Goal: Find specific page/section: Find specific page/section

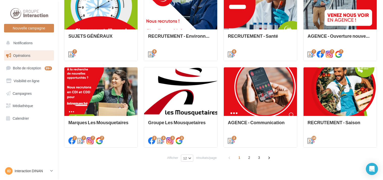
scroll to position [261, 0]
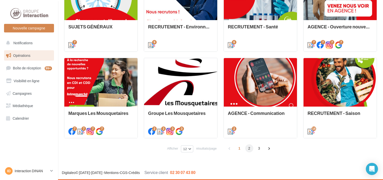
click at [249, 149] on span "2" at bounding box center [249, 149] width 8 height 8
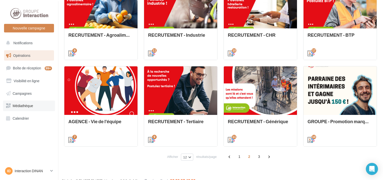
scroll to position [254, 0]
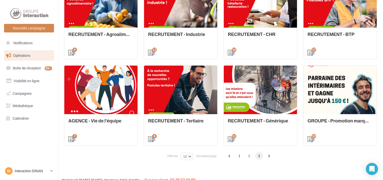
click at [259, 156] on span "3" at bounding box center [259, 156] width 8 height 8
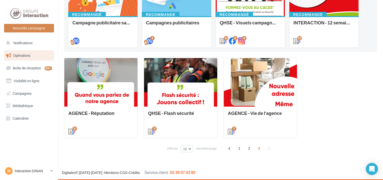
scroll to position [88, 0]
click at [240, 148] on span "1" at bounding box center [239, 149] width 8 height 8
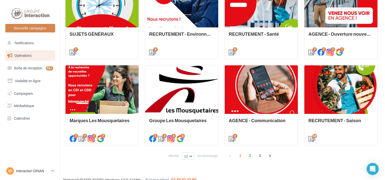
scroll to position [256, 0]
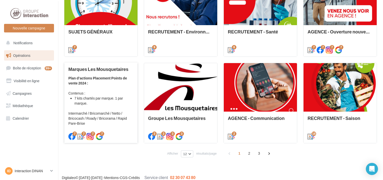
click at [93, 93] on div "Plan d’actions Placement Points de vente 2024 : Contenus : 7 kits chartés par m…" at bounding box center [100, 101] width 65 height 50
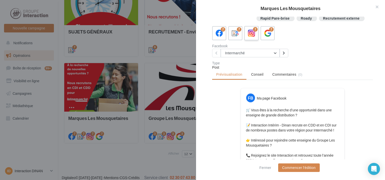
scroll to position [65, 0]
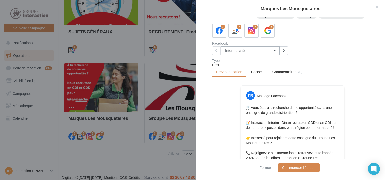
click at [270, 54] on button "Intermarché" at bounding box center [250, 50] width 59 height 9
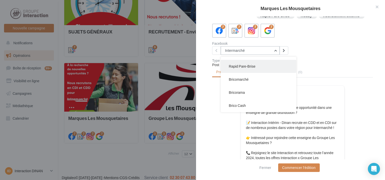
scroll to position [90, 0]
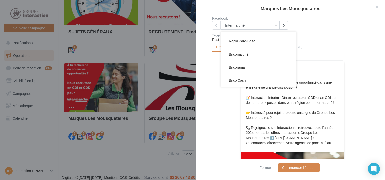
click at [253, 66] on button "Bricorama" at bounding box center [259, 67] width 76 height 13
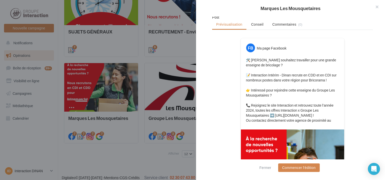
scroll to position [37, 0]
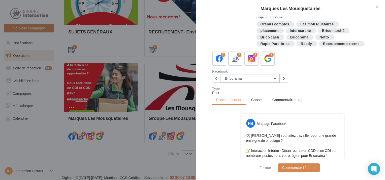
click at [254, 77] on button "Bricorama" at bounding box center [250, 78] width 59 height 9
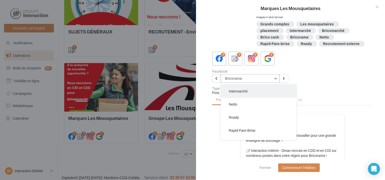
scroll to position [0, 0]
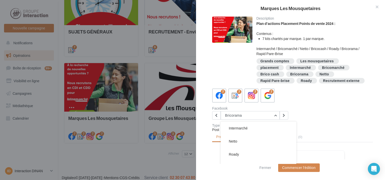
click at [254, 124] on button "Intermarché" at bounding box center [259, 128] width 76 height 13
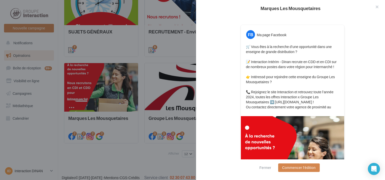
scroll to position [188, 0]
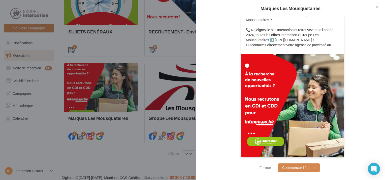
click at [216, 50] on div "FB Ma page Facebook 🛒 Vous êtes à la recherche d’une opportunité dans une ensei…" at bounding box center [292, 63] width 161 height 202
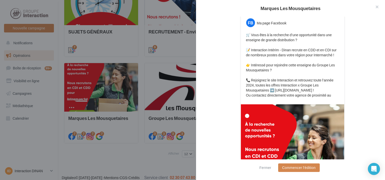
scroll to position [62, 0]
